Goal: Navigation & Orientation: Find specific page/section

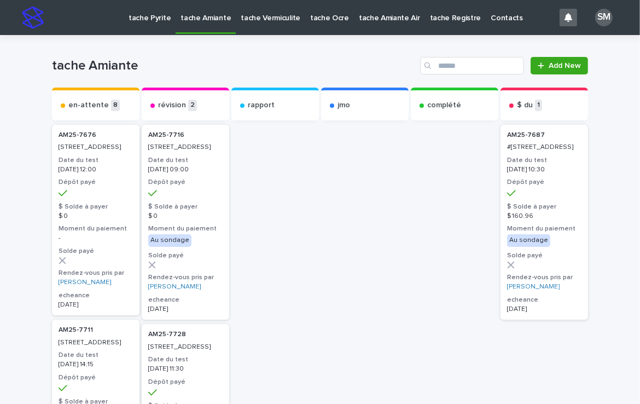
click at [145, 23] on link "tache Pyrite" at bounding box center [150, 17] width 52 height 34
click at [143, 22] on p "tache Pyrite" at bounding box center [150, 11] width 42 height 23
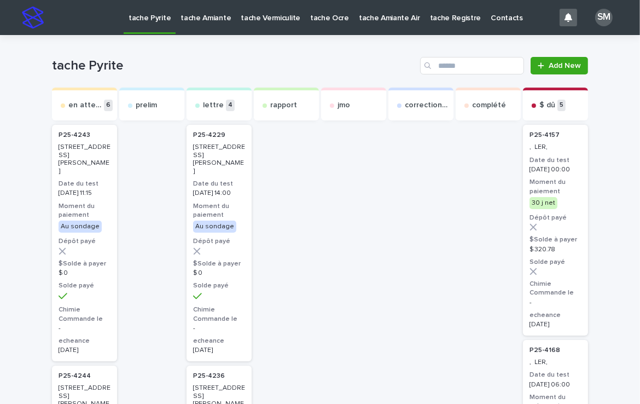
click at [184, 24] on link "tache Amiante" at bounding box center [206, 17] width 60 height 34
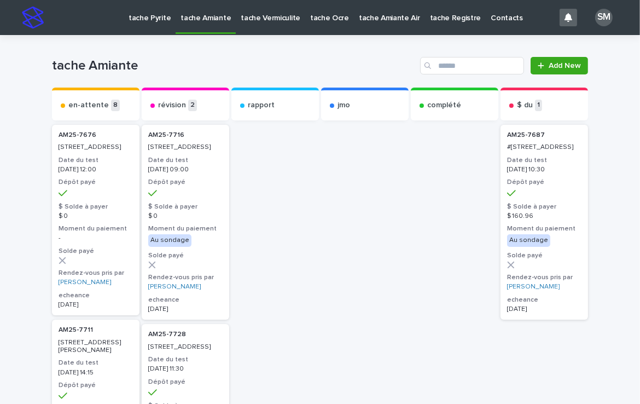
click at [132, 20] on p "tache Pyrite" at bounding box center [150, 11] width 42 height 23
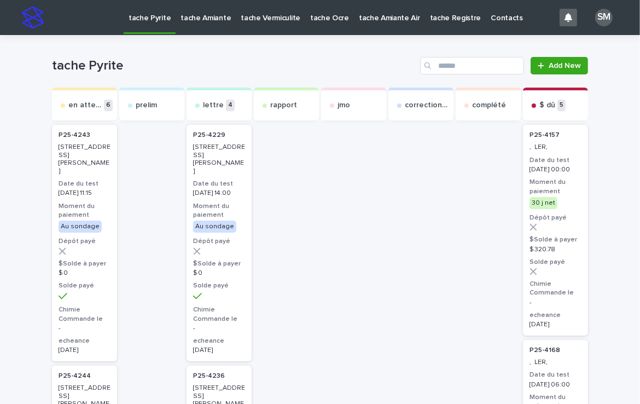
click at [198, 17] on p "tache Amiante" at bounding box center [205, 11] width 50 height 23
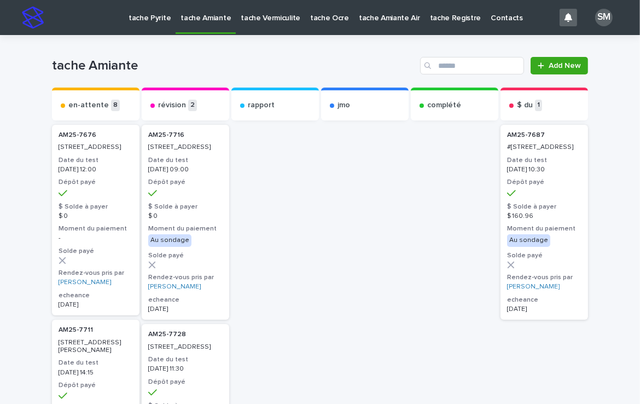
click at [266, 24] on link "tache Vermiculite" at bounding box center [270, 17] width 69 height 34
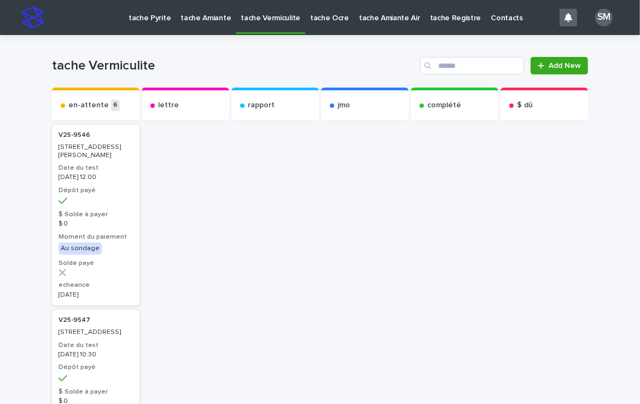
click at [314, 20] on p "tache Ocre" at bounding box center [329, 11] width 39 height 23
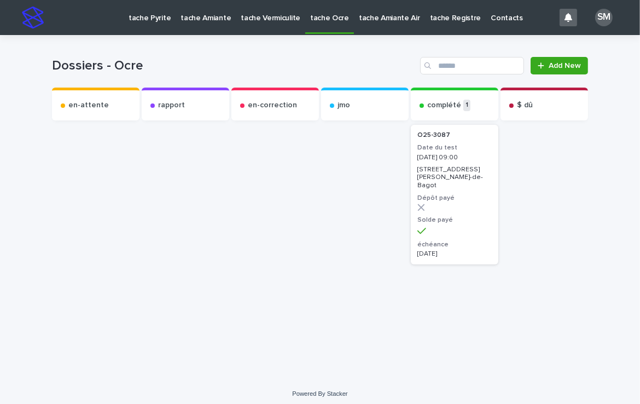
click at [140, 20] on p "tache Pyrite" at bounding box center [150, 11] width 42 height 23
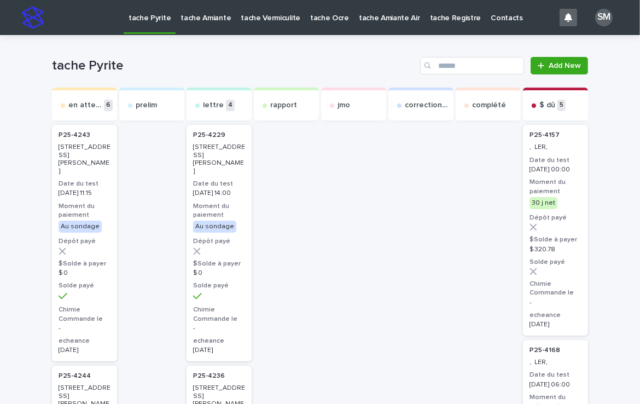
click at [142, 19] on p "tache Pyrite" at bounding box center [150, 11] width 42 height 23
drag, startPoint x: 149, startPoint y: 14, endPoint x: 139, endPoint y: 19, distance: 11.3
click at [139, 19] on p "tache Pyrite" at bounding box center [150, 11] width 42 height 23
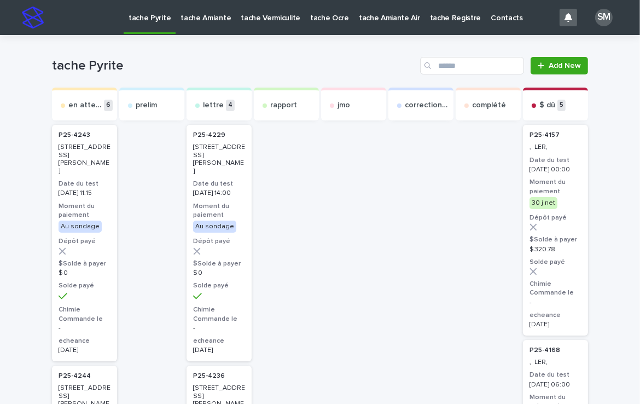
click at [196, 9] on p "tache Amiante" at bounding box center [205, 11] width 50 height 23
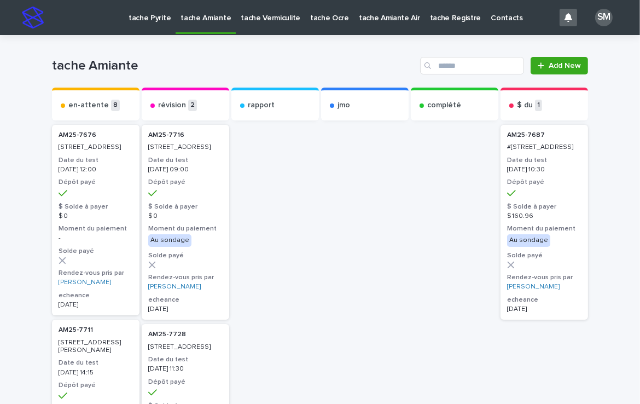
click at [261, 16] on p "tache Vermiculite" at bounding box center [271, 11] width 60 height 23
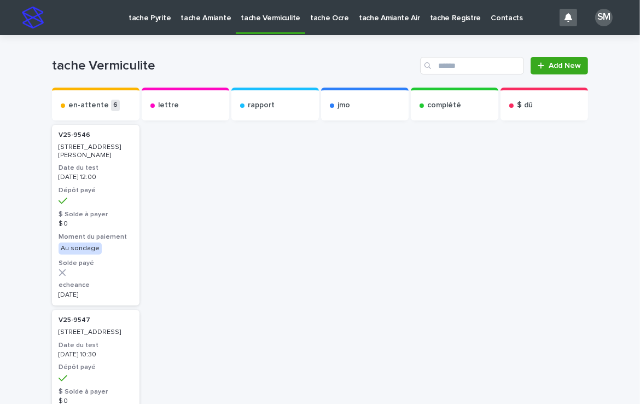
click at [313, 17] on p "tache Ocre" at bounding box center [329, 11] width 39 height 23
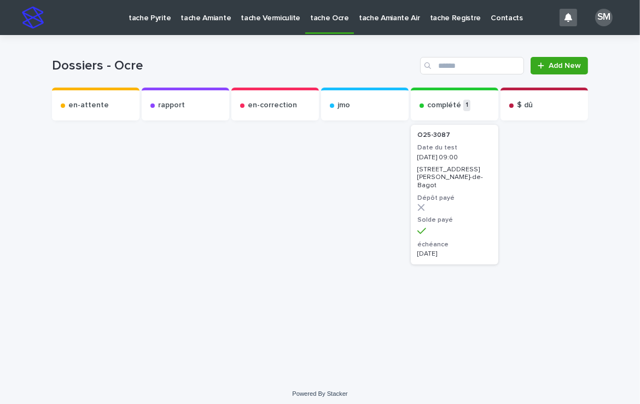
click at [142, 15] on p "tache Pyrite" at bounding box center [150, 11] width 42 height 23
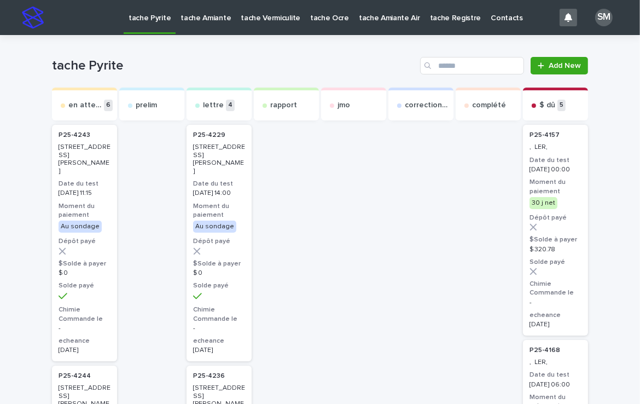
click at [147, 21] on p "tache Pyrite" at bounding box center [150, 11] width 42 height 23
click at [208, 16] on p "tache Amiante" at bounding box center [205, 11] width 50 height 23
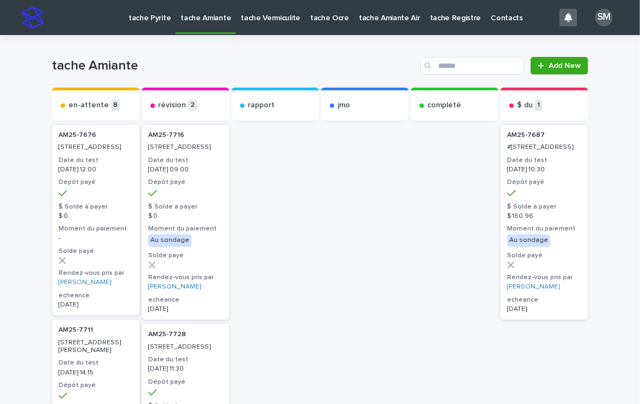
click at [256, 16] on p "tache Vermiculite" at bounding box center [271, 11] width 60 height 23
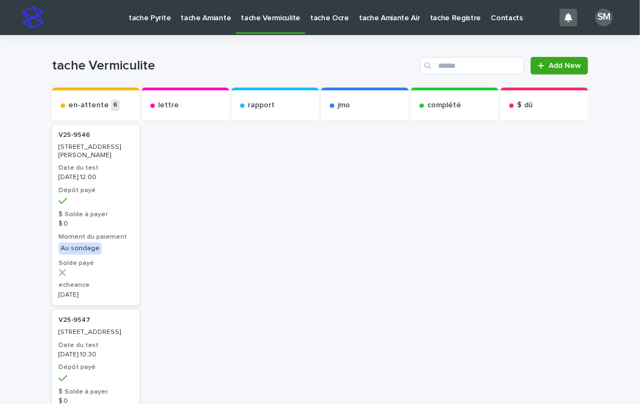
click at [310, 20] on p "tache Ocre" at bounding box center [329, 11] width 39 height 23
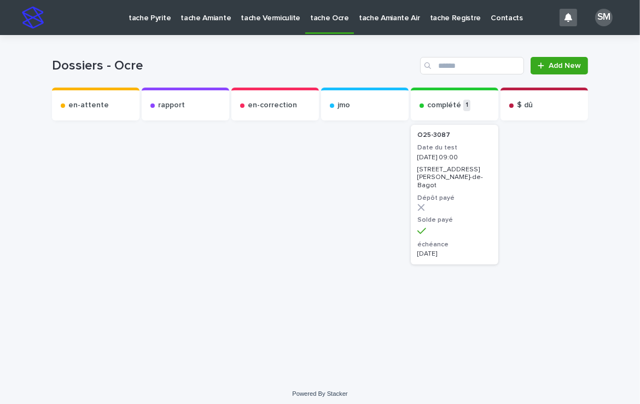
click at [359, 21] on p "tache Amiante Air" at bounding box center [389, 11] width 61 height 23
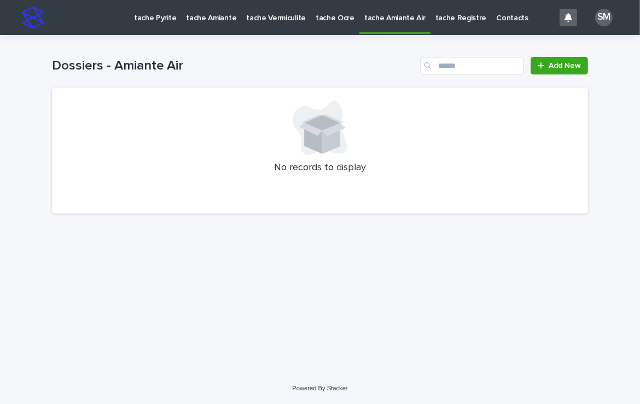
click at [149, 24] on link "tache Pyrite" at bounding box center [155, 17] width 52 height 34
